Goal: Check status

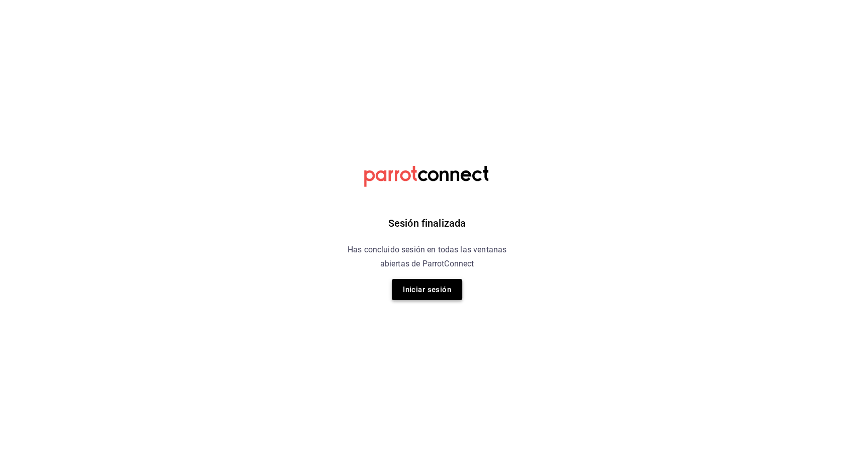
click at [426, 295] on button "Iniciar sesión" at bounding box center [427, 289] width 70 height 21
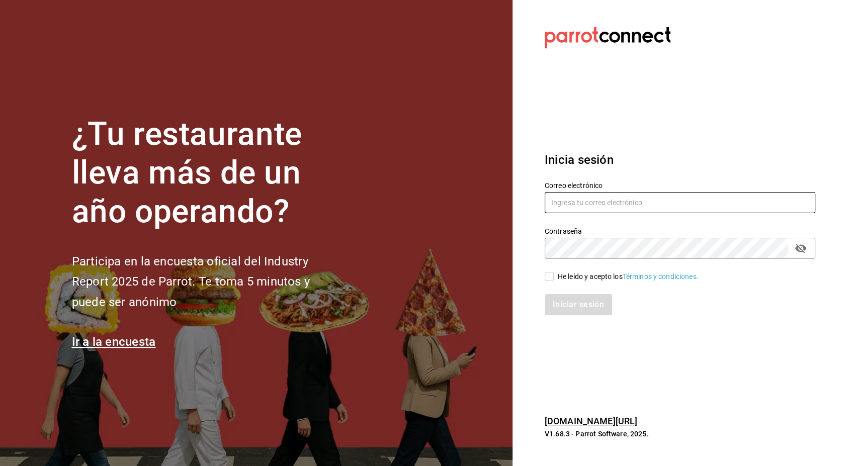
type input "hotaru.arcos@grupocosteno.com"
click at [544, 277] on input "He leído y acepto los Términos y condiciones." at bounding box center [548, 276] width 9 height 9
checkbox input "true"
click at [570, 307] on button "Iniciar sesión" at bounding box center [578, 304] width 68 height 21
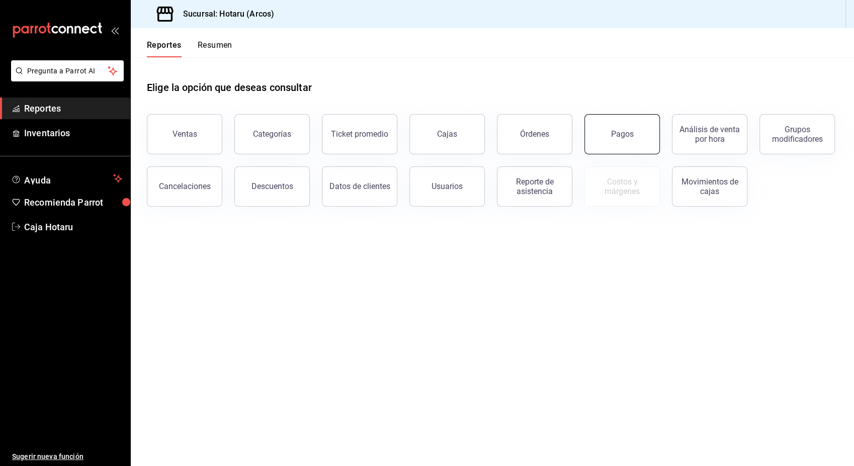
click at [617, 143] on button "Pagos" at bounding box center [621, 134] width 75 height 40
